Goal: Task Accomplishment & Management: Use online tool/utility

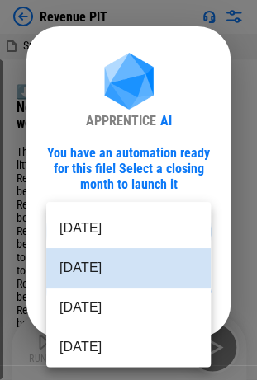
click at [84, 237] on body "Revenue PIT Summary MA PIT - start.xlsx ⬇️ Download the data from the Netsuite,…" at bounding box center [128, 190] width 257 height 380
click at [104, 305] on li "[DATE]" at bounding box center [128, 308] width 164 height 40
type input "********"
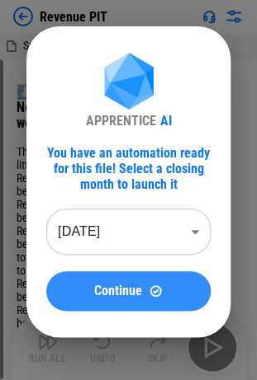
click at [122, 289] on span "Continue" at bounding box center [118, 291] width 48 height 13
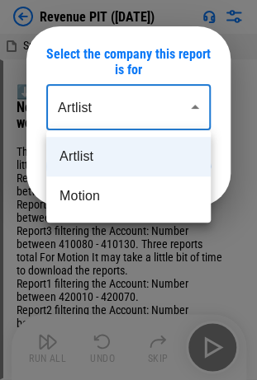
click at [183, 116] on body "Revenue PIT ([DATE]) Summary MA PIT - start.xlsx ⬇️ Download the data from the …" at bounding box center [128, 190] width 257 height 380
click at [137, 196] on li "Motion" at bounding box center [128, 197] width 164 height 40
type input "******"
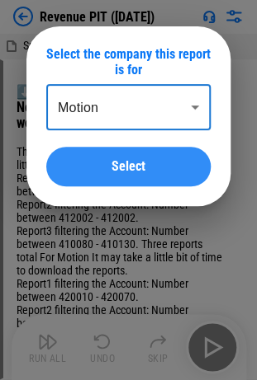
click at [154, 167] on div "Select" at bounding box center [128, 166] width 125 height 13
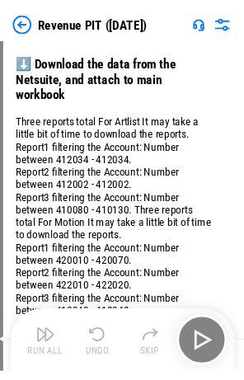
scroll to position [35, 0]
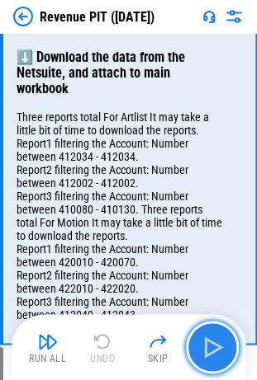
click at [231, 352] on button "button" at bounding box center [212, 347] width 53 height 53
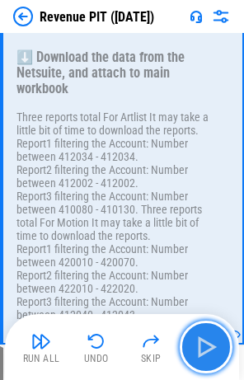
click at [206, 342] on img "button" at bounding box center [206, 347] width 26 height 26
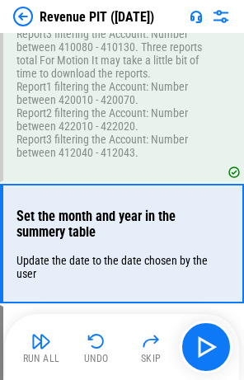
scroll to position [262, 0]
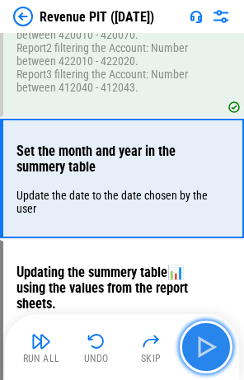
click at [223, 344] on button "button" at bounding box center [206, 347] width 53 height 53
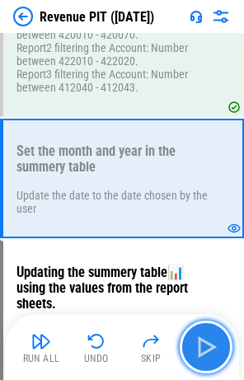
click at [218, 345] on img "button" at bounding box center [206, 347] width 26 height 26
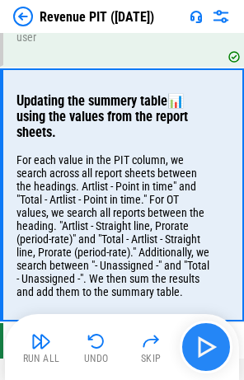
scroll to position [464, 0]
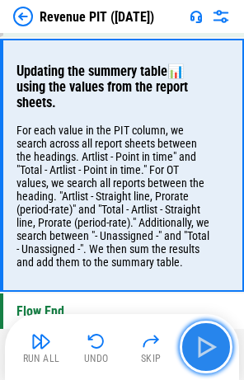
click at [218, 346] on img "button" at bounding box center [206, 347] width 26 height 26
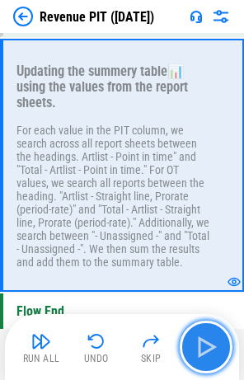
click at [211, 342] on img "button" at bounding box center [206, 347] width 26 height 26
